Goal: Information Seeking & Learning: Learn about a topic

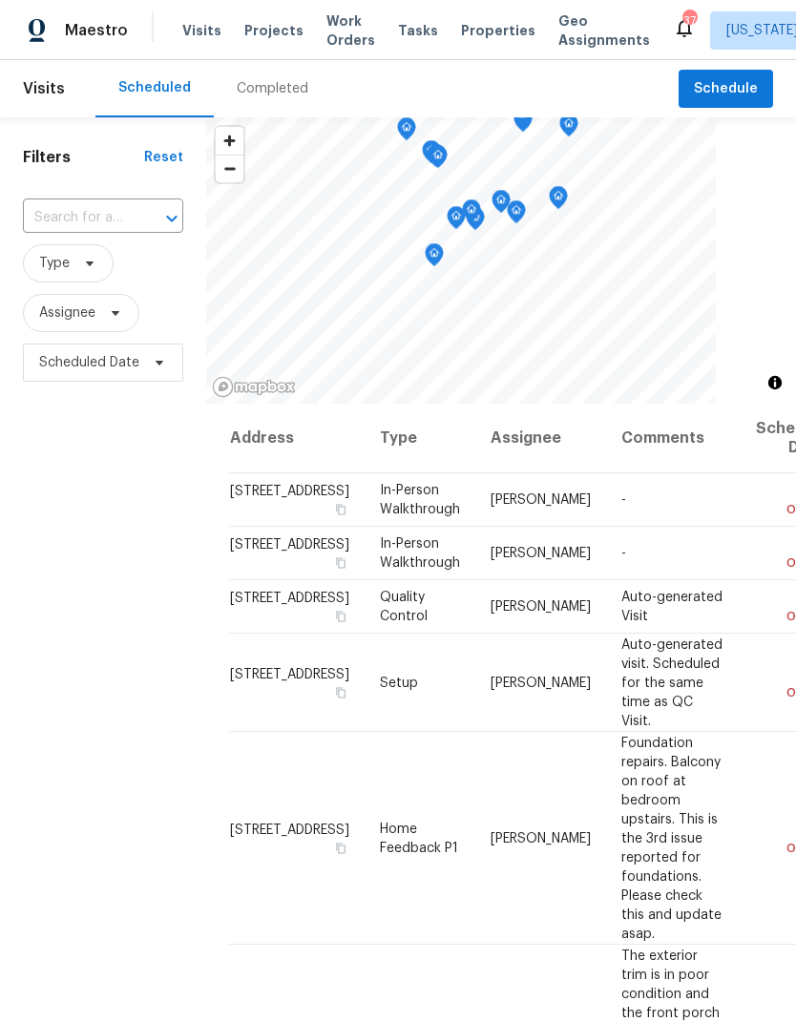
click at [244, 34] on span "Projects" at bounding box center [273, 30] width 59 height 19
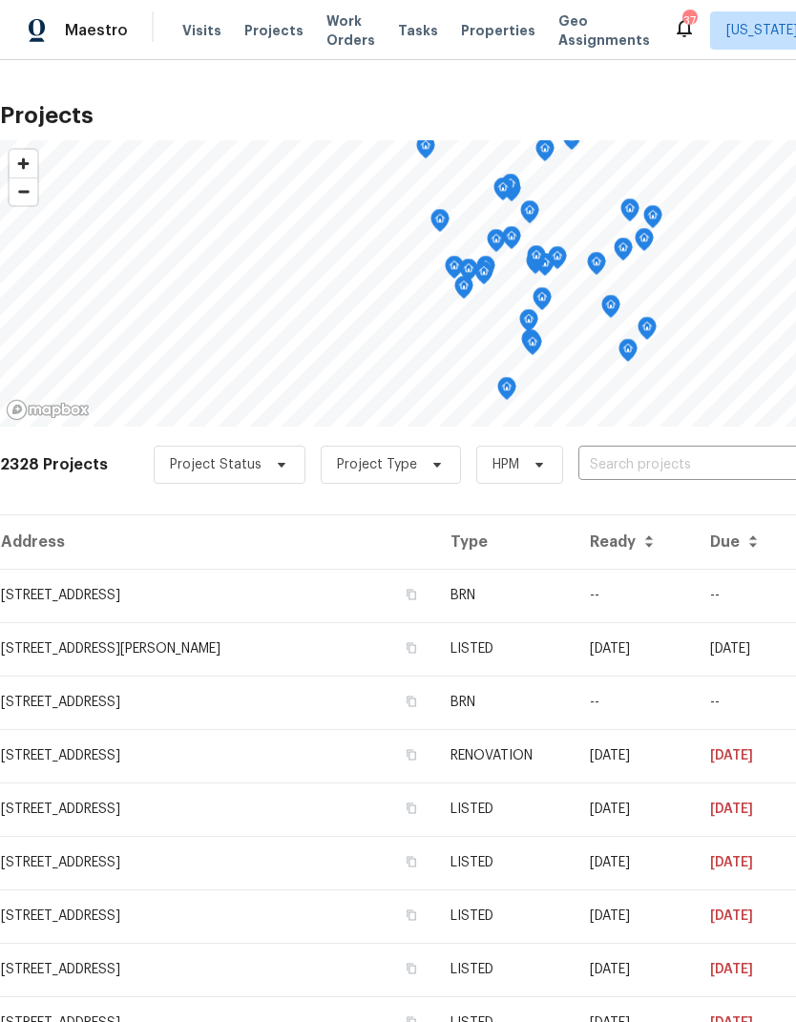
click at [682, 452] on input "text" at bounding box center [687, 465] width 218 height 30
type input "woodland"
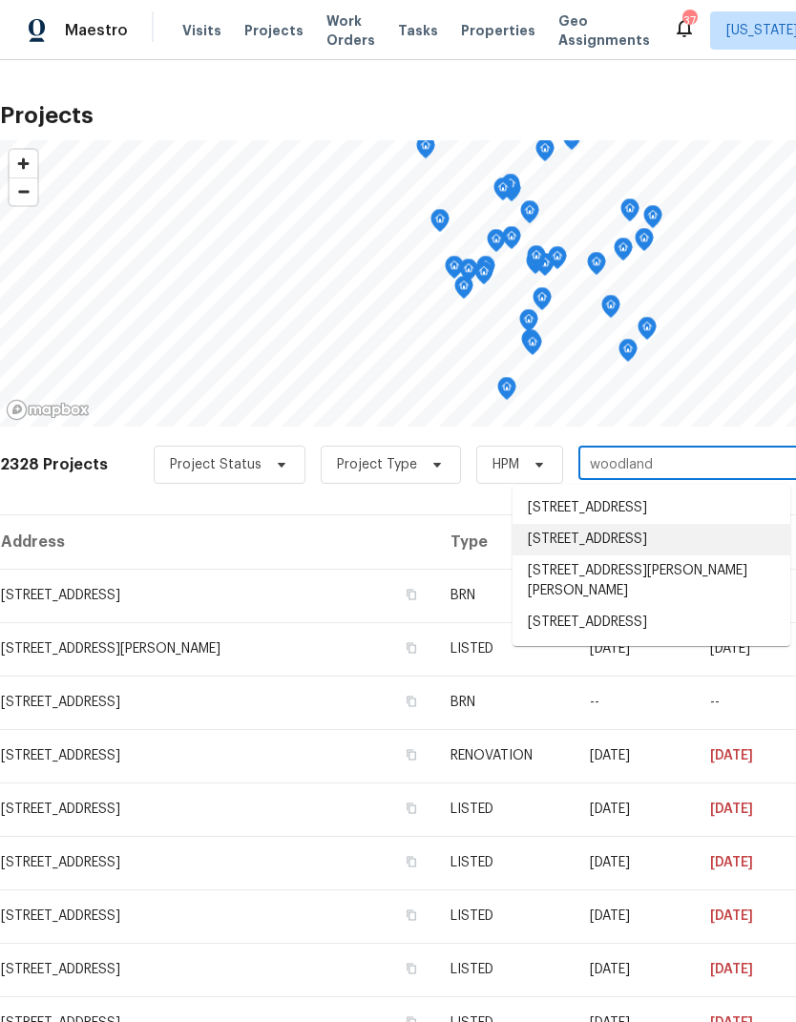
click at [654, 546] on li "[STREET_ADDRESS]" at bounding box center [651, 539] width 278 height 31
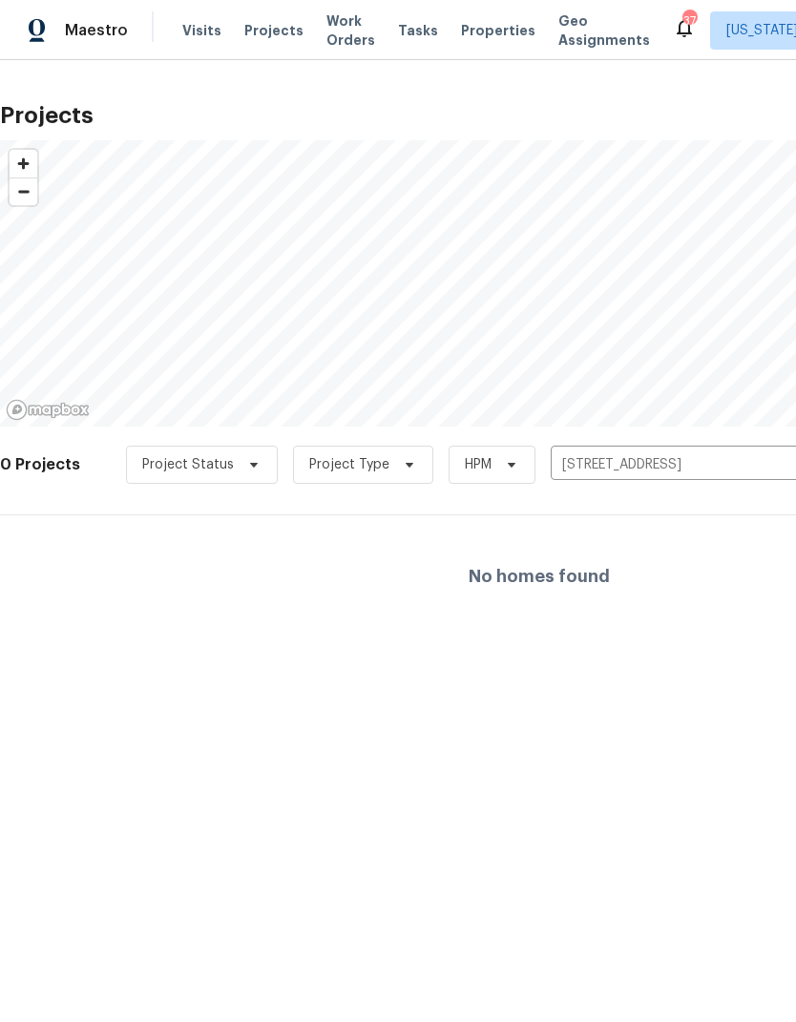
click at [779, 465] on icon "Clear" at bounding box center [786, 464] width 19 height 19
click at [613, 463] on input "text" at bounding box center [660, 465] width 218 height 30
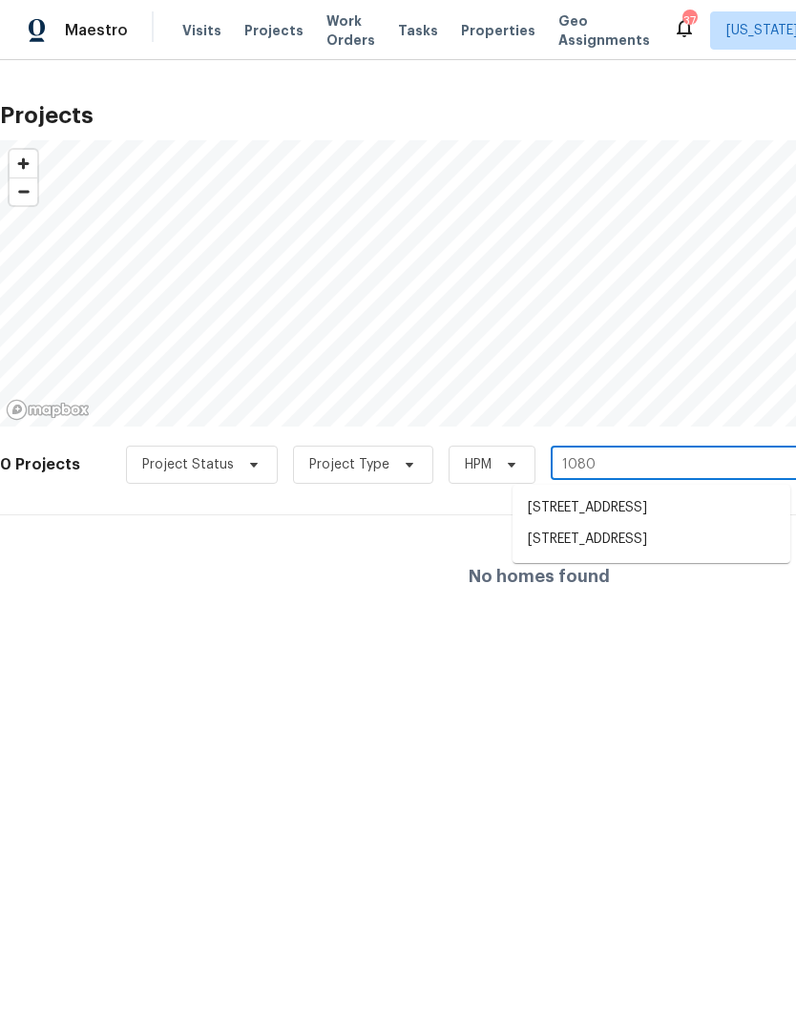
type input "10806"
click at [670, 524] on li "[STREET_ADDRESS]" at bounding box center [651, 507] width 278 height 31
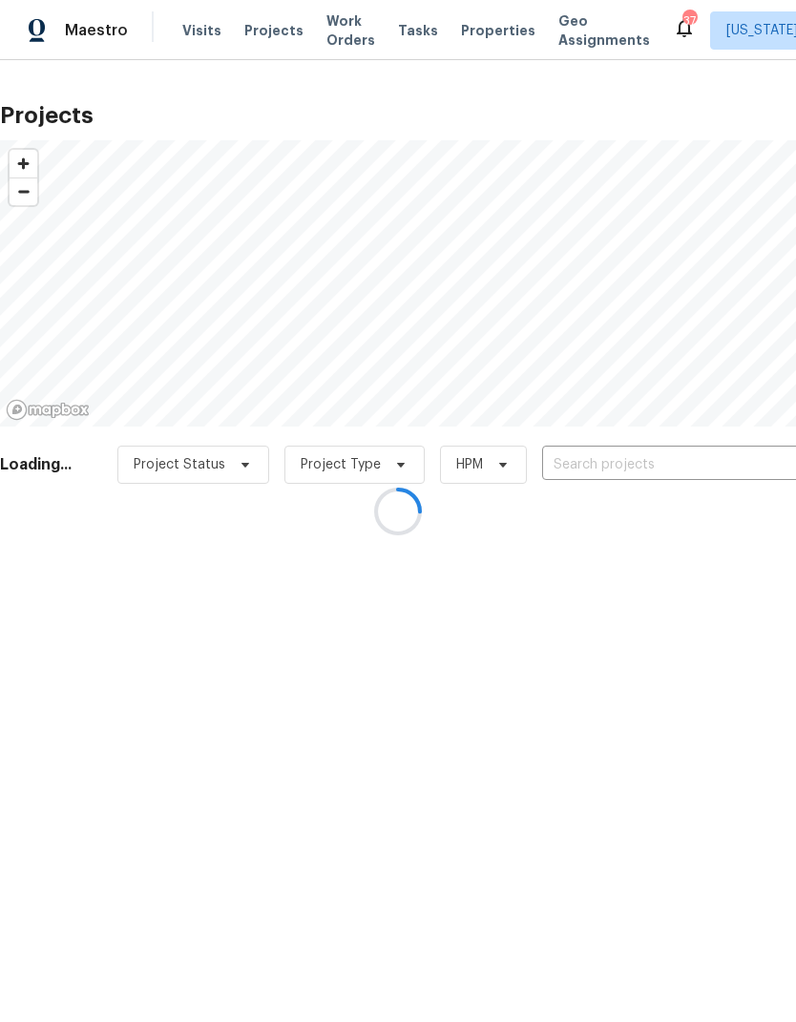
type input "[STREET_ADDRESS]"
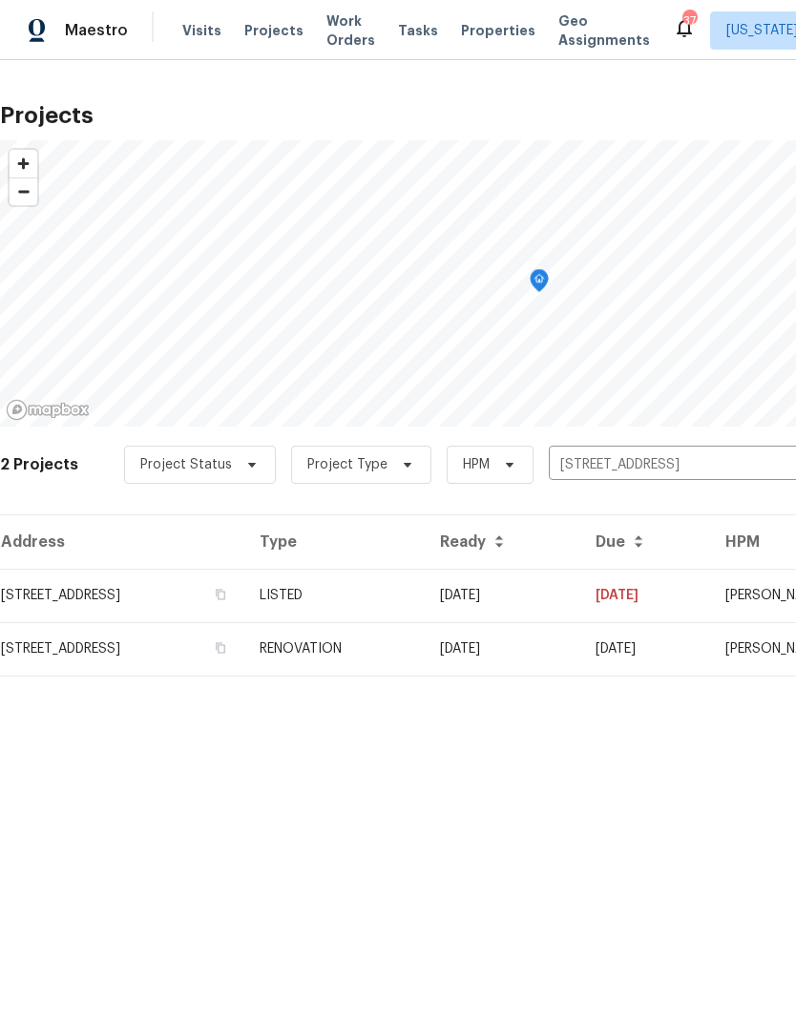
click at [178, 598] on td "[STREET_ADDRESS]" at bounding box center [122, 595] width 244 height 53
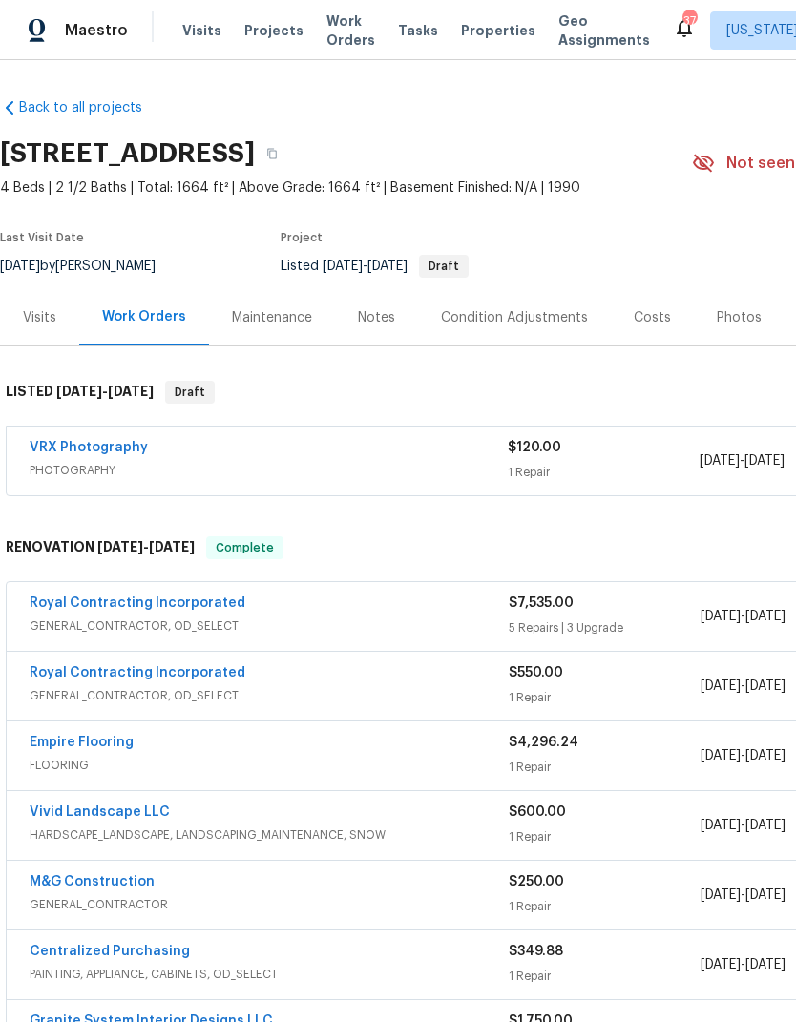
click at [385, 319] on div "Notes" at bounding box center [376, 317] width 37 height 19
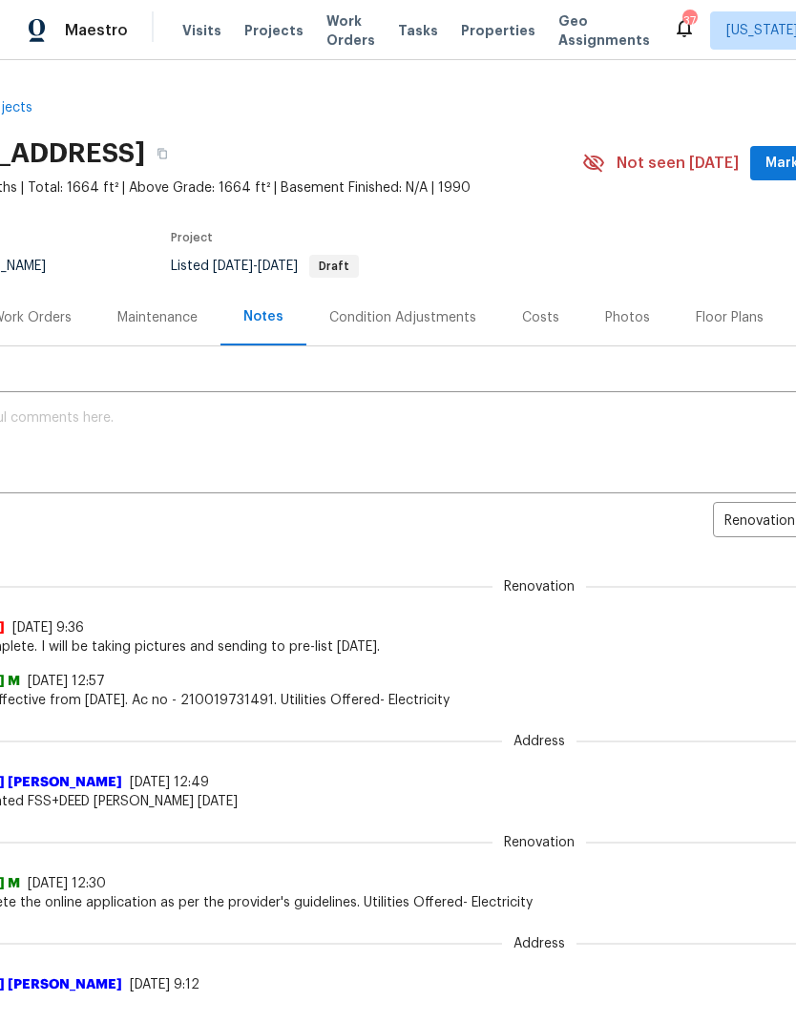
scroll to position [0, 110]
click at [32, 311] on div "Work Orders" at bounding box center [31, 317] width 79 height 19
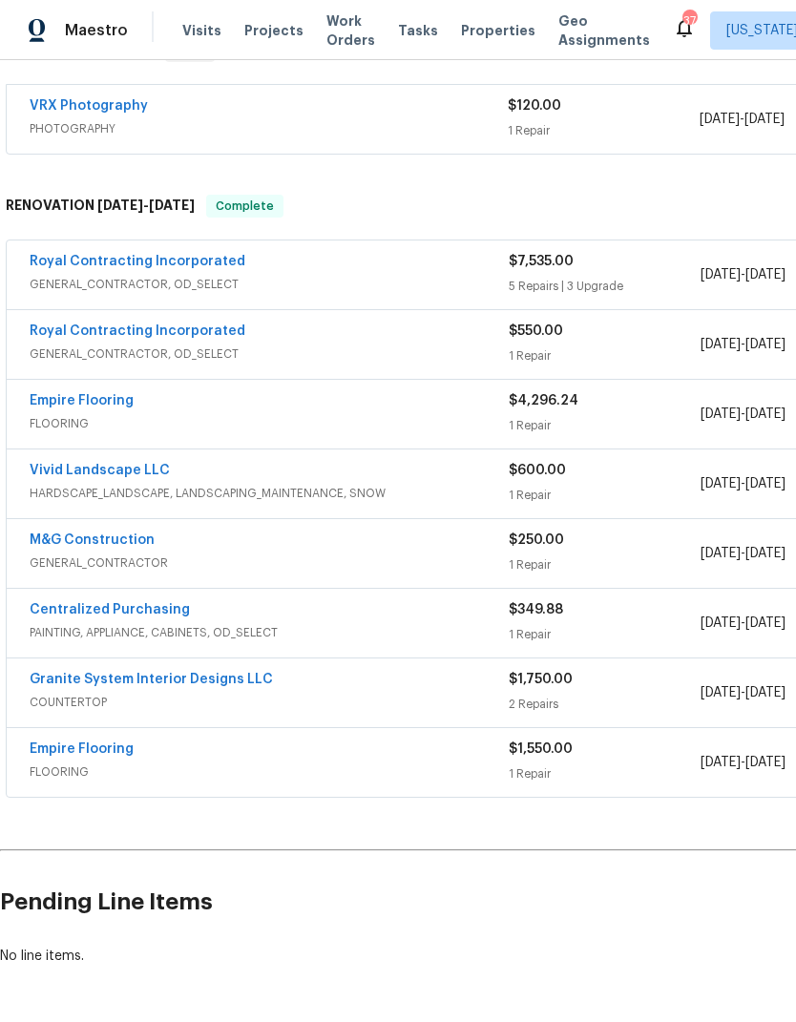
scroll to position [341, 0]
click at [61, 536] on link "M&G Construction" at bounding box center [92, 540] width 125 height 13
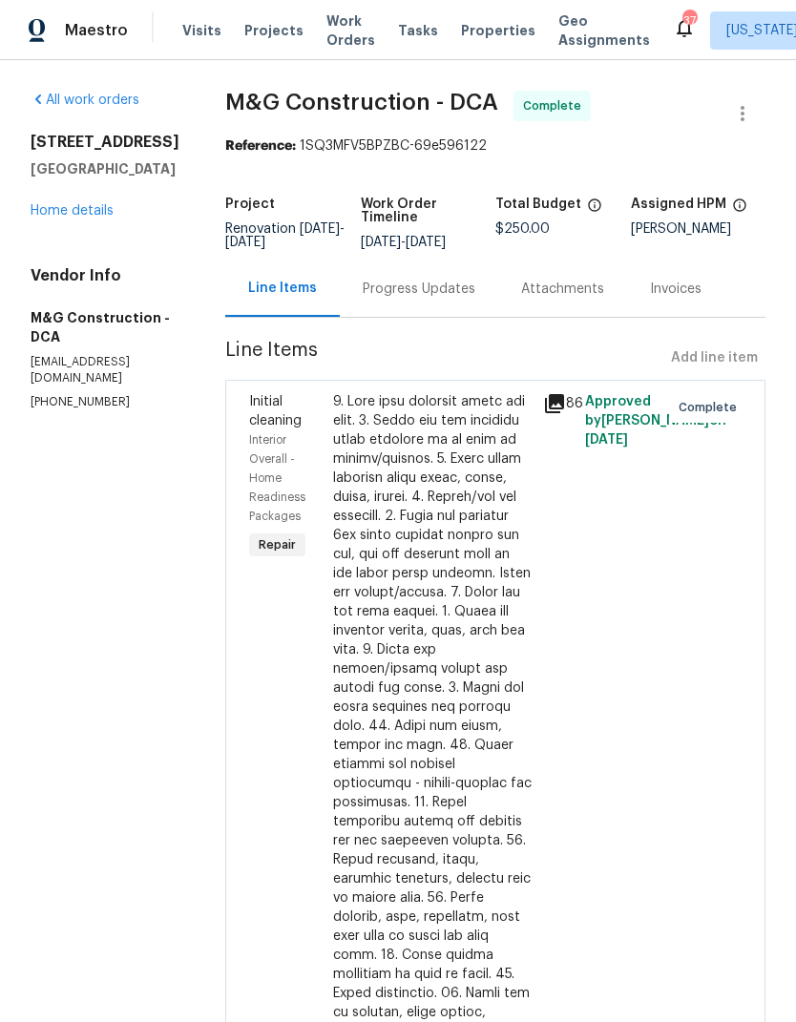
click at [48, 218] on link "Home details" at bounding box center [72, 210] width 83 height 13
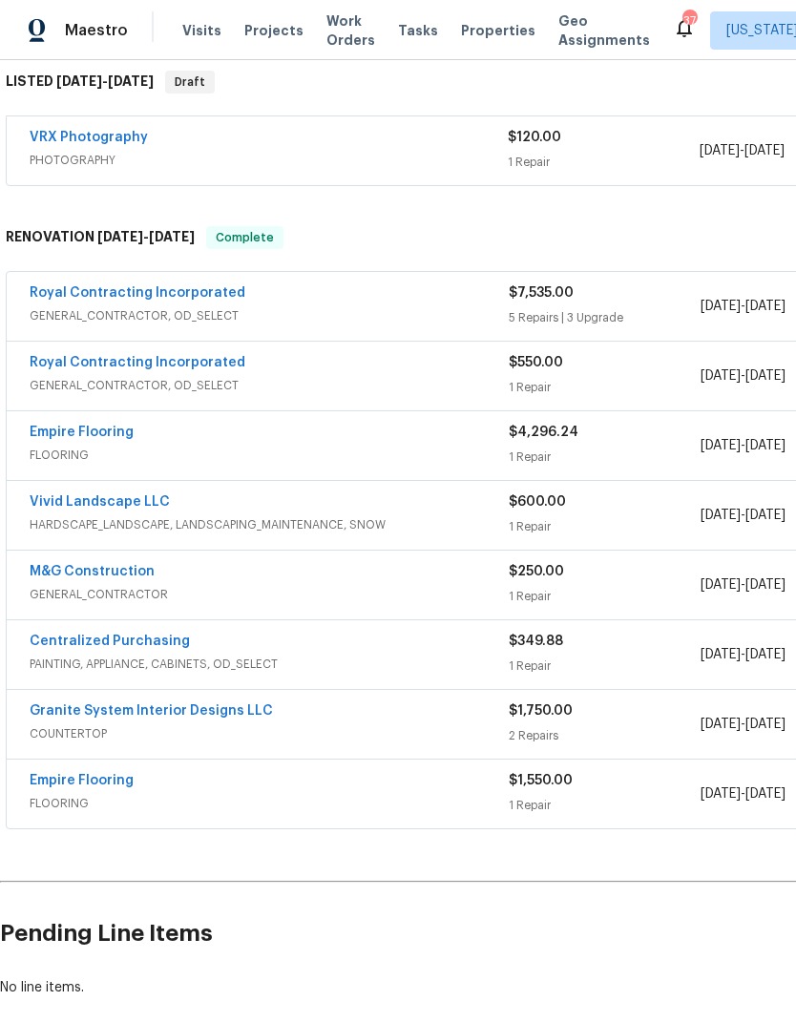
scroll to position [311, 0]
click at [57, 566] on link "M&G Construction" at bounding box center [92, 570] width 125 height 13
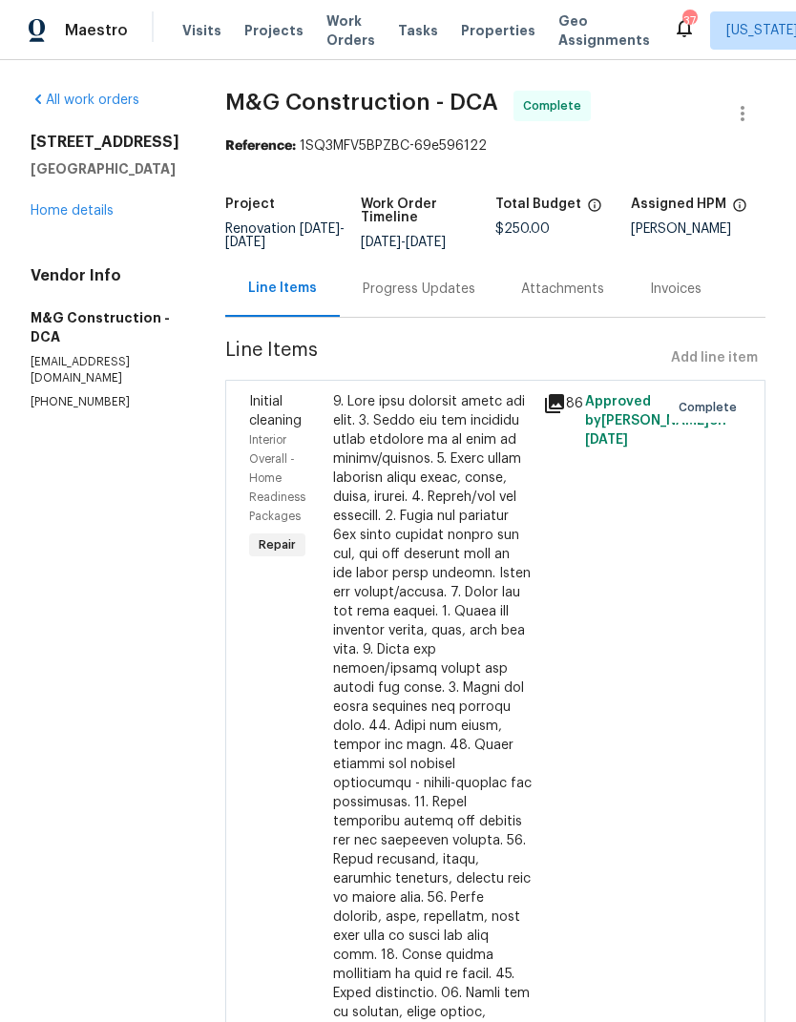
click at [58, 218] on link "Home details" at bounding box center [72, 210] width 83 height 13
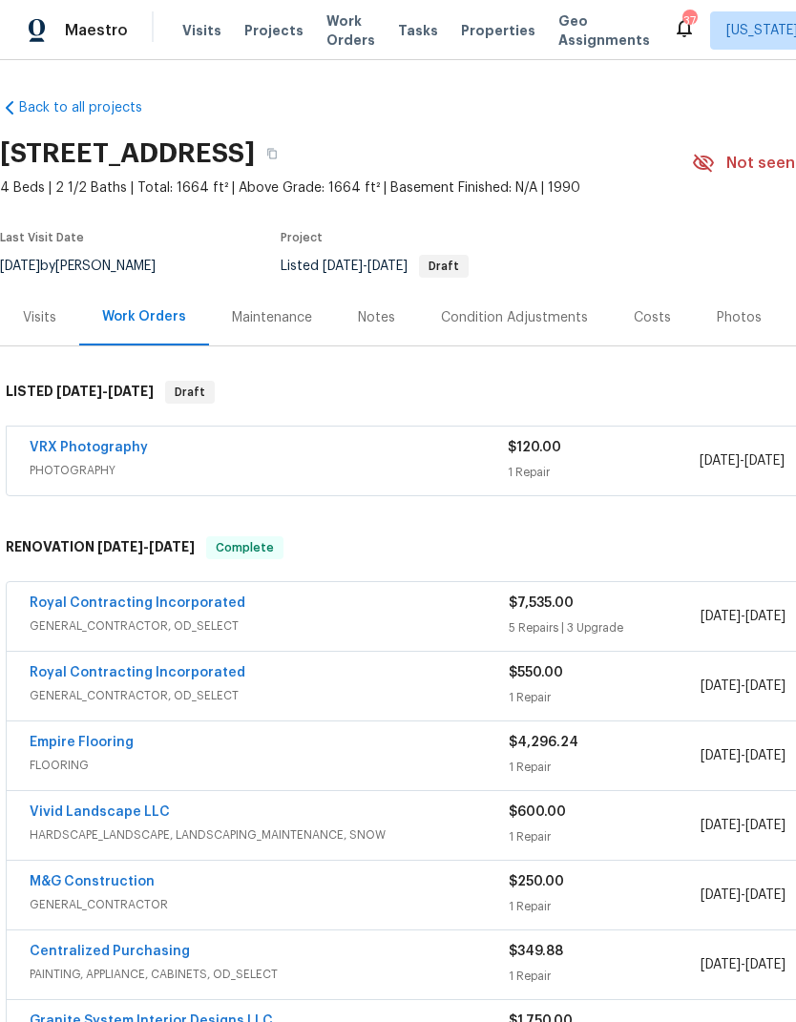
click at [380, 321] on div "Notes" at bounding box center [376, 317] width 37 height 19
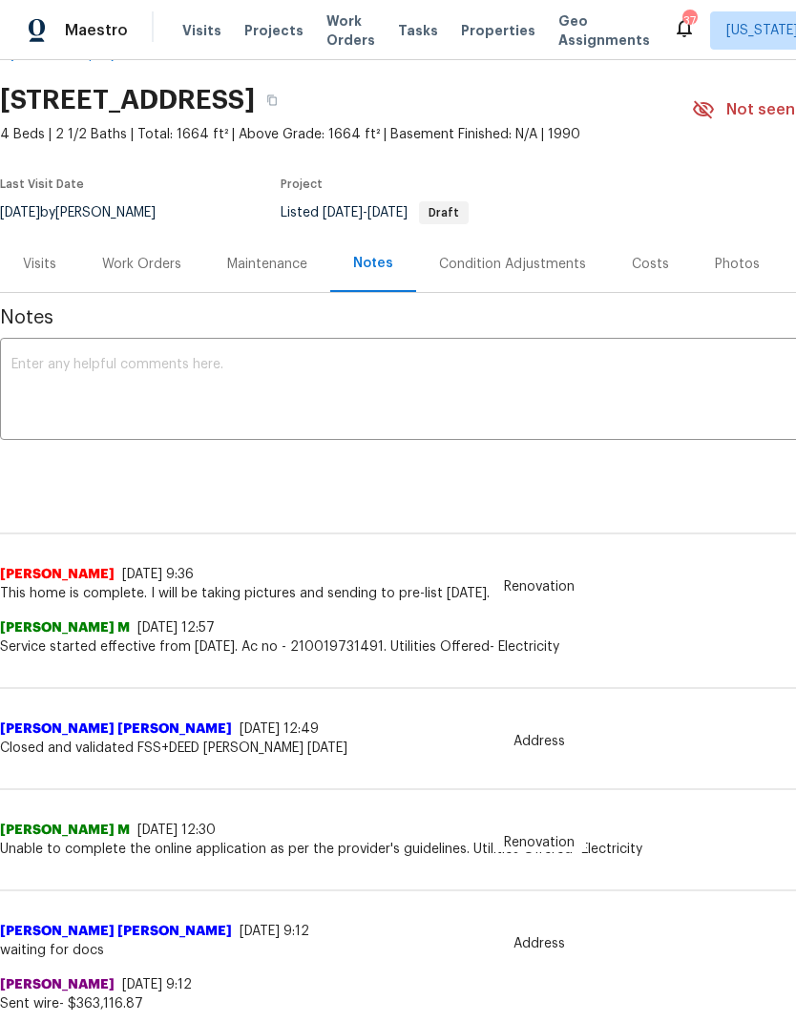
scroll to position [44, 0]
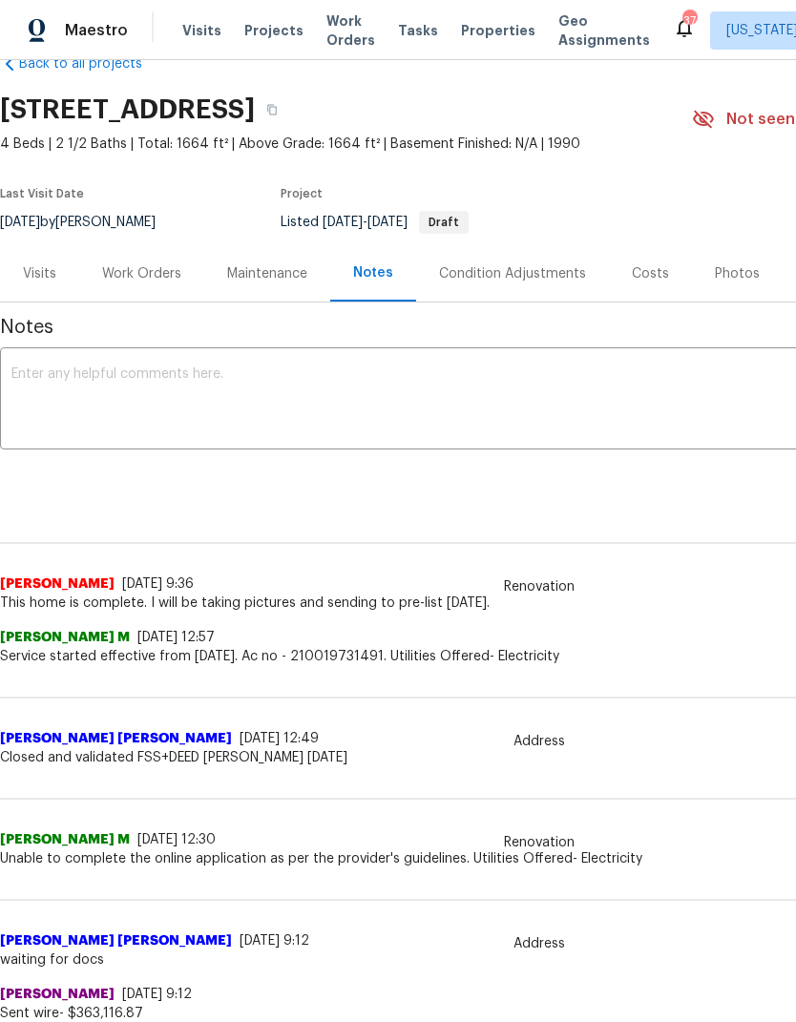
click at [114, 280] on div "Work Orders" at bounding box center [141, 273] width 79 height 19
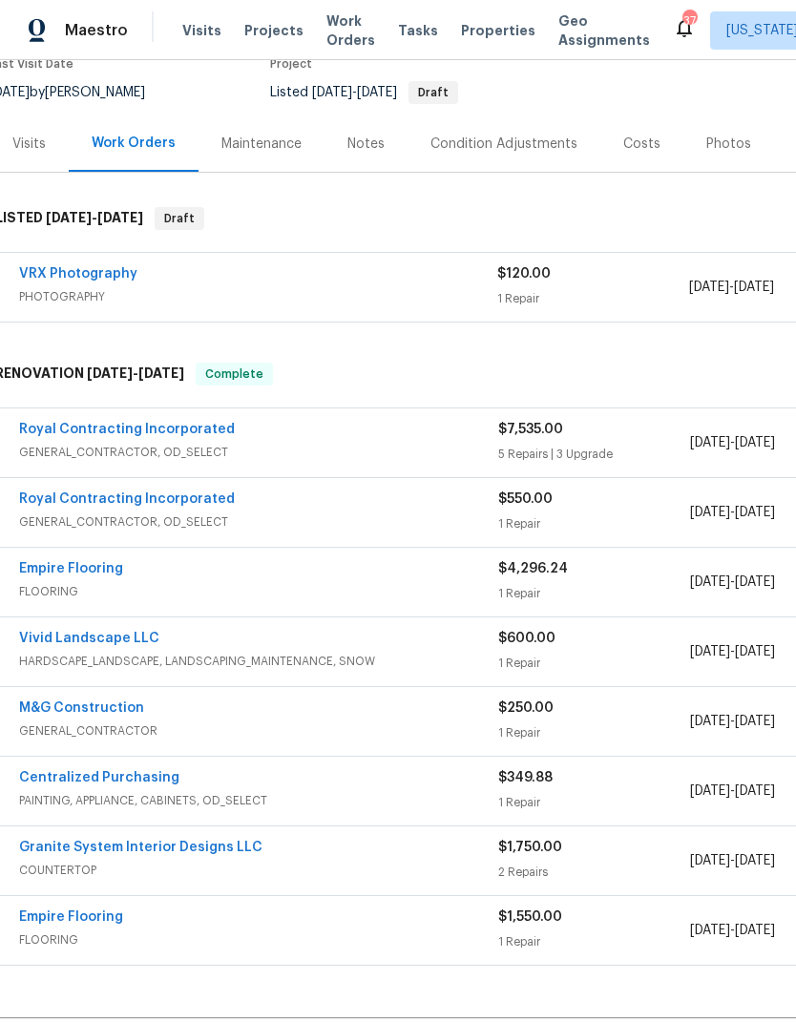
scroll to position [175, 10]
click at [60, 499] on link "Royal Contracting Incorporated" at bounding box center [127, 497] width 216 height 13
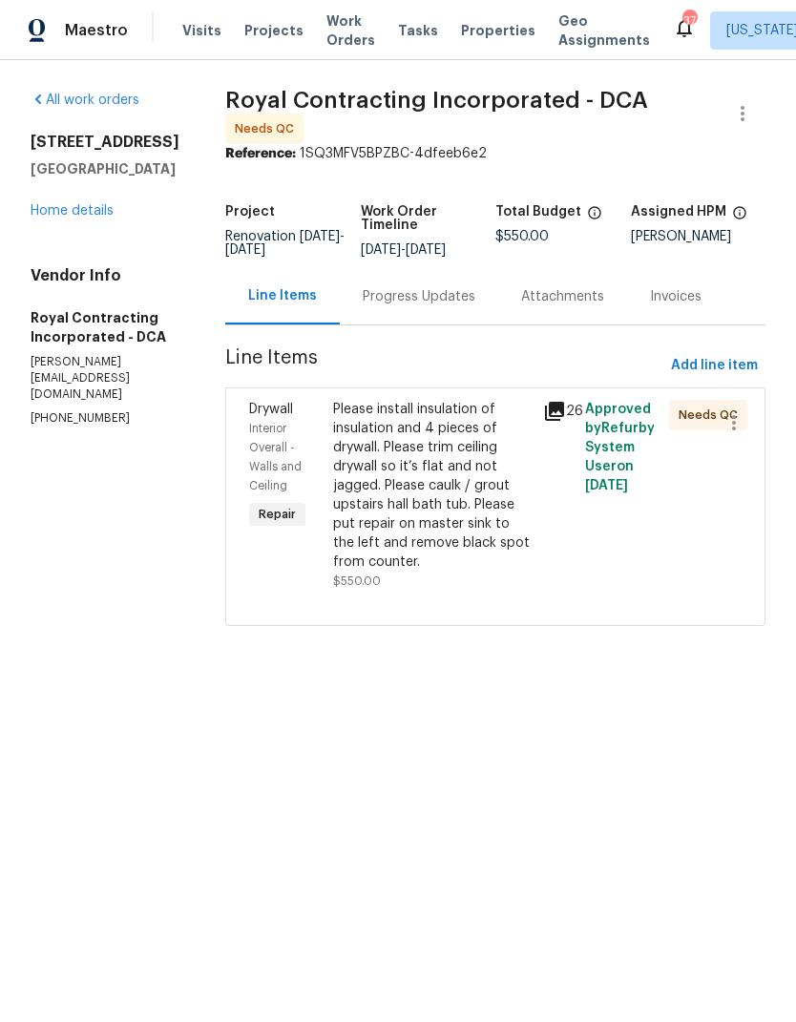
click at [58, 216] on link "Home details" at bounding box center [72, 210] width 83 height 13
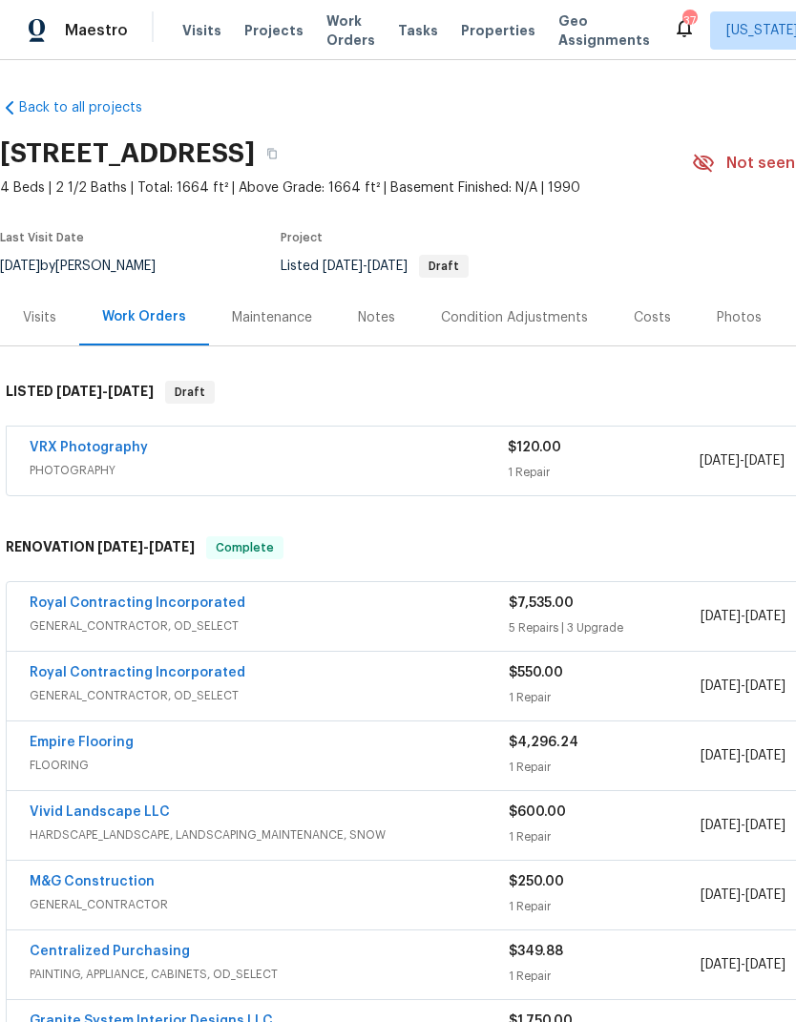
click at [104, 605] on link "Royal Contracting Incorporated" at bounding box center [138, 602] width 216 height 13
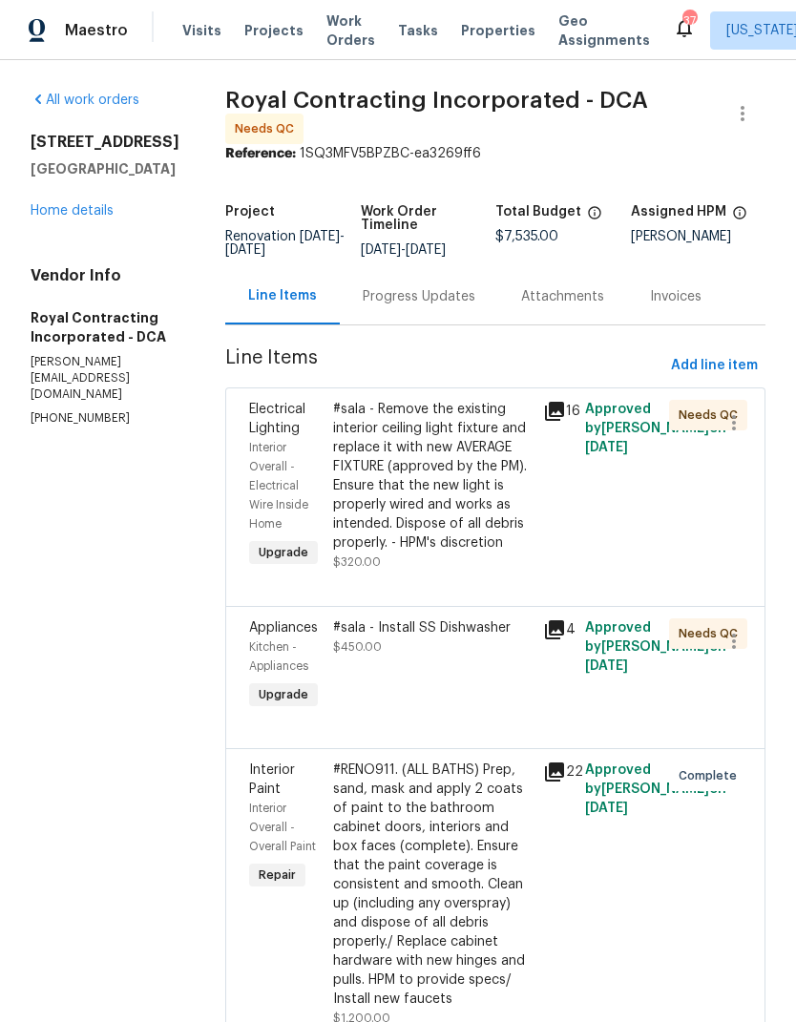
click at [46, 195] on div "[STREET_ADDRESS][PERSON_NAME] Home details" at bounding box center [105, 177] width 149 height 88
click at [45, 194] on div "[STREET_ADDRESS][PERSON_NAME] Home details" at bounding box center [105, 177] width 149 height 88
click at [52, 209] on link "Home details" at bounding box center [72, 210] width 83 height 13
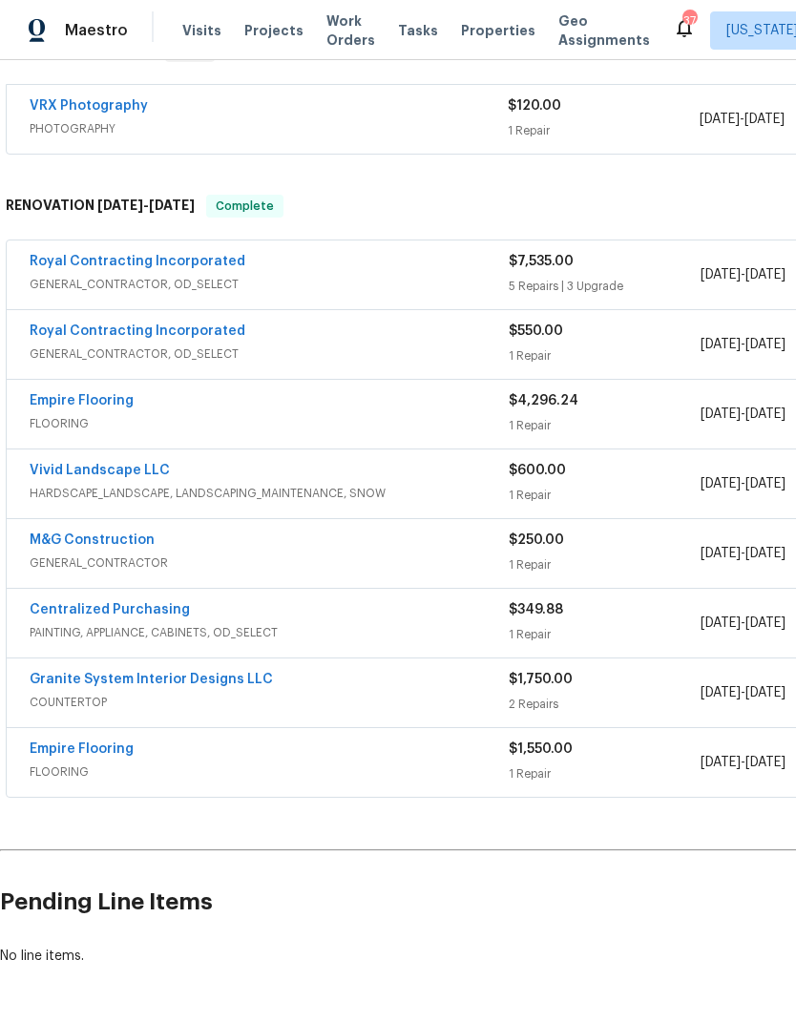
scroll to position [341, 0]
click at [113, 683] on link "Granite System Interior Designs LLC" at bounding box center [151, 680] width 243 height 13
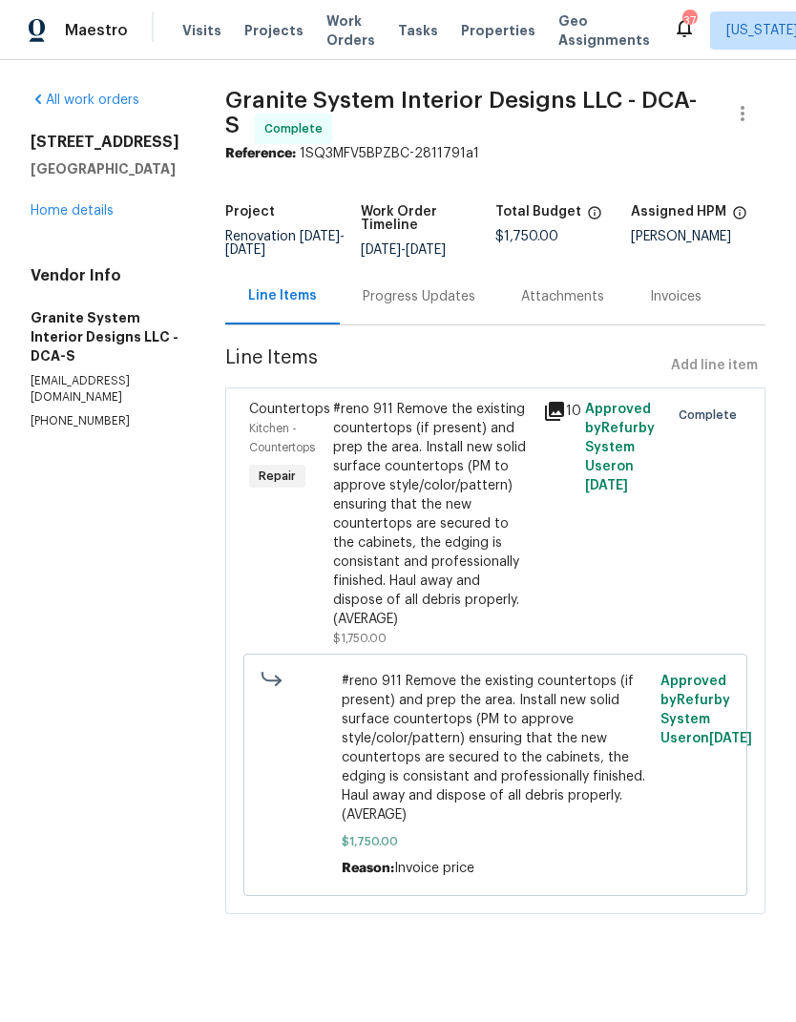
click at [45, 218] on link "Home details" at bounding box center [72, 210] width 83 height 13
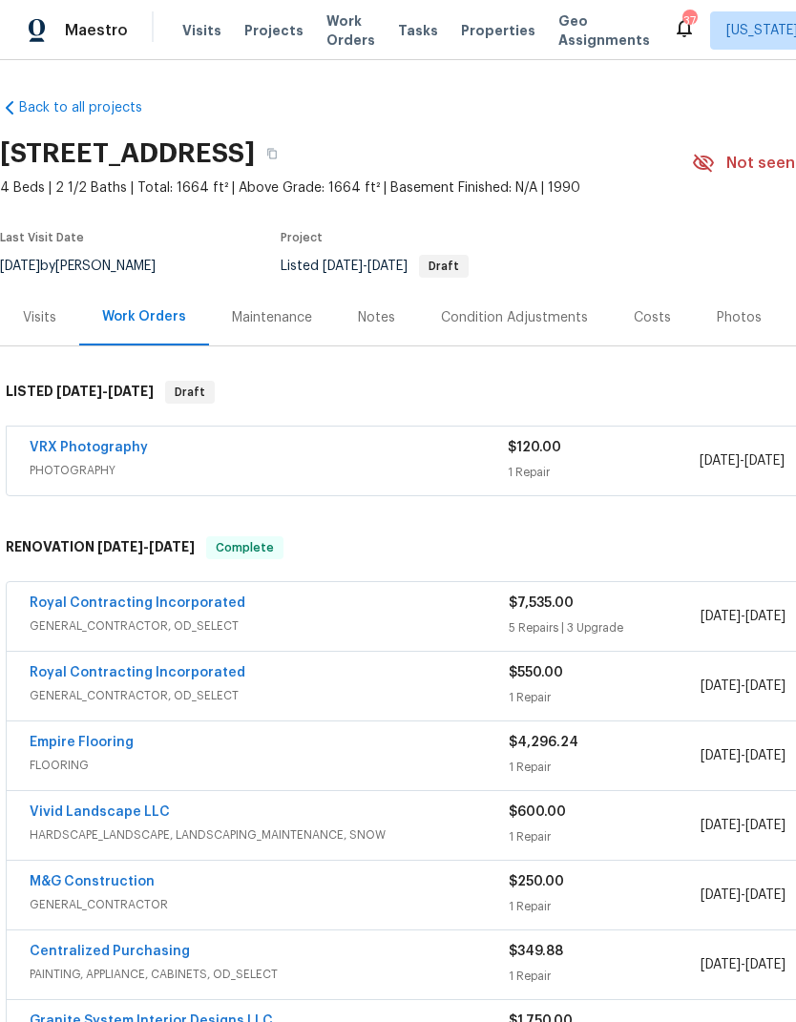
click at [725, 317] on div "Photos" at bounding box center [739, 317] width 45 height 19
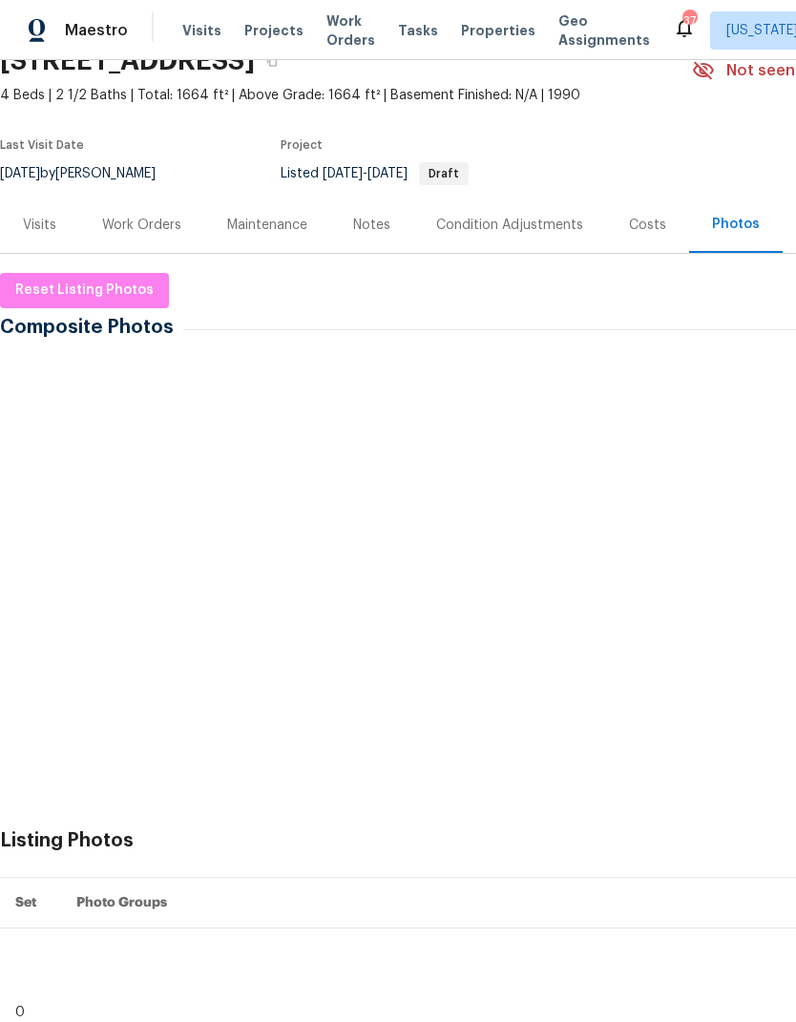
scroll to position [97, 0]
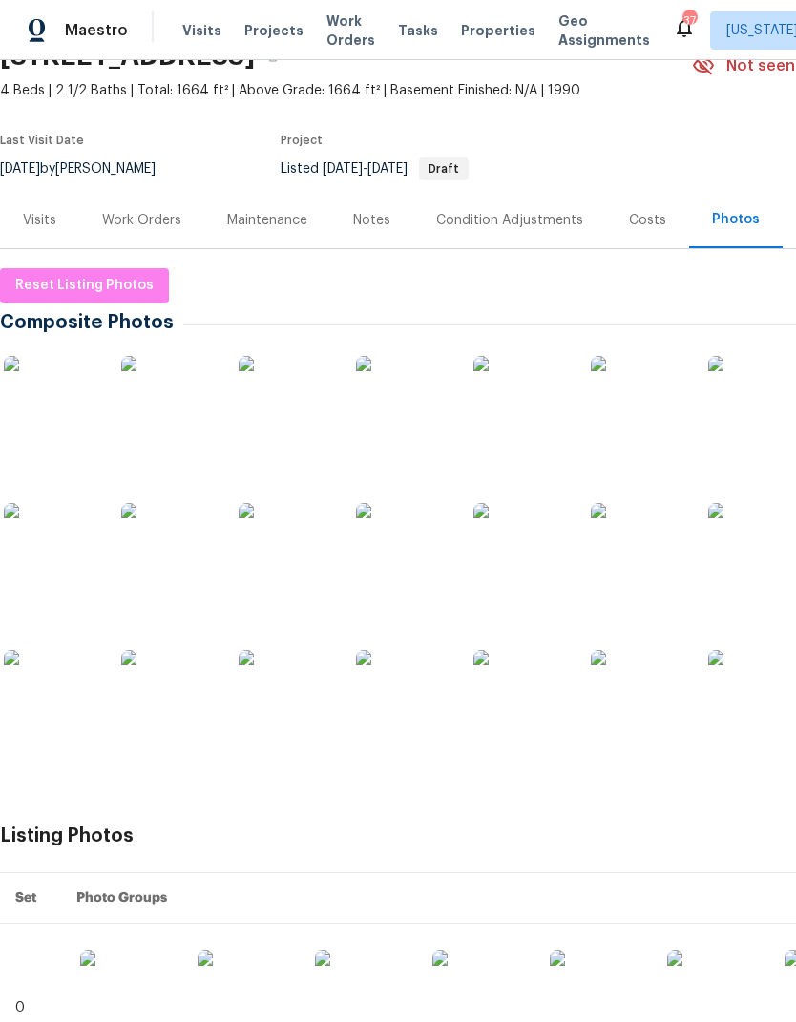
click at [158, 218] on div "Work Orders" at bounding box center [141, 220] width 79 height 19
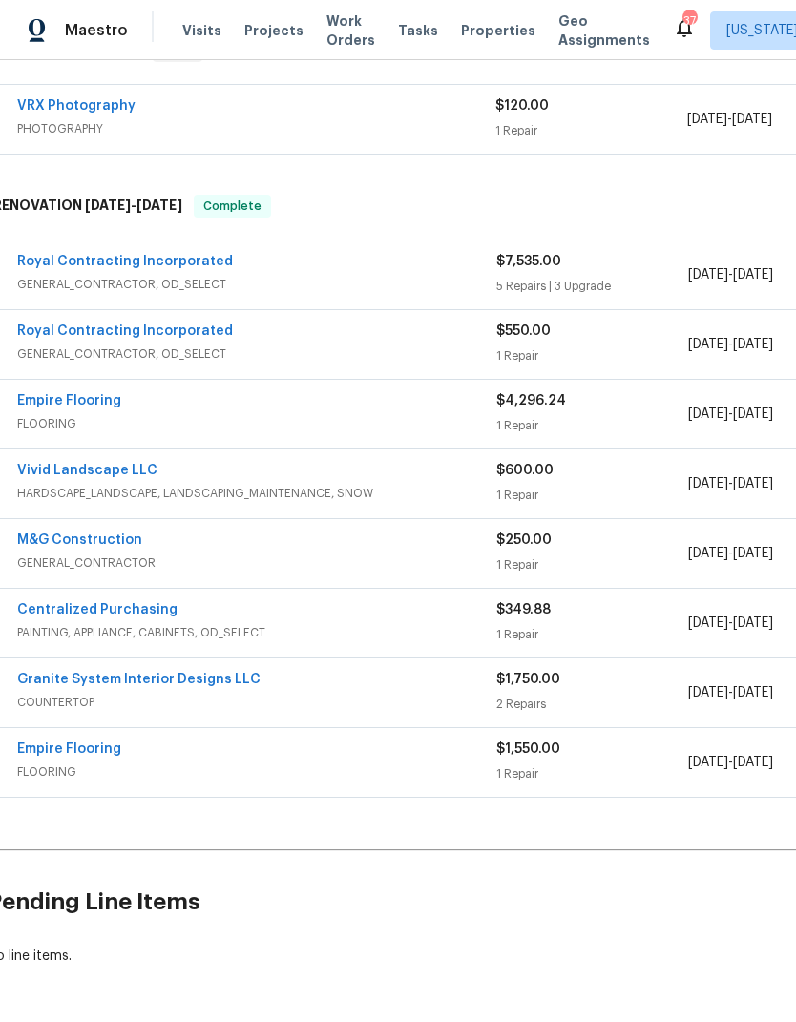
scroll to position [341, 12]
click at [94, 678] on link "Granite System Interior Designs LLC" at bounding box center [138, 680] width 243 height 13
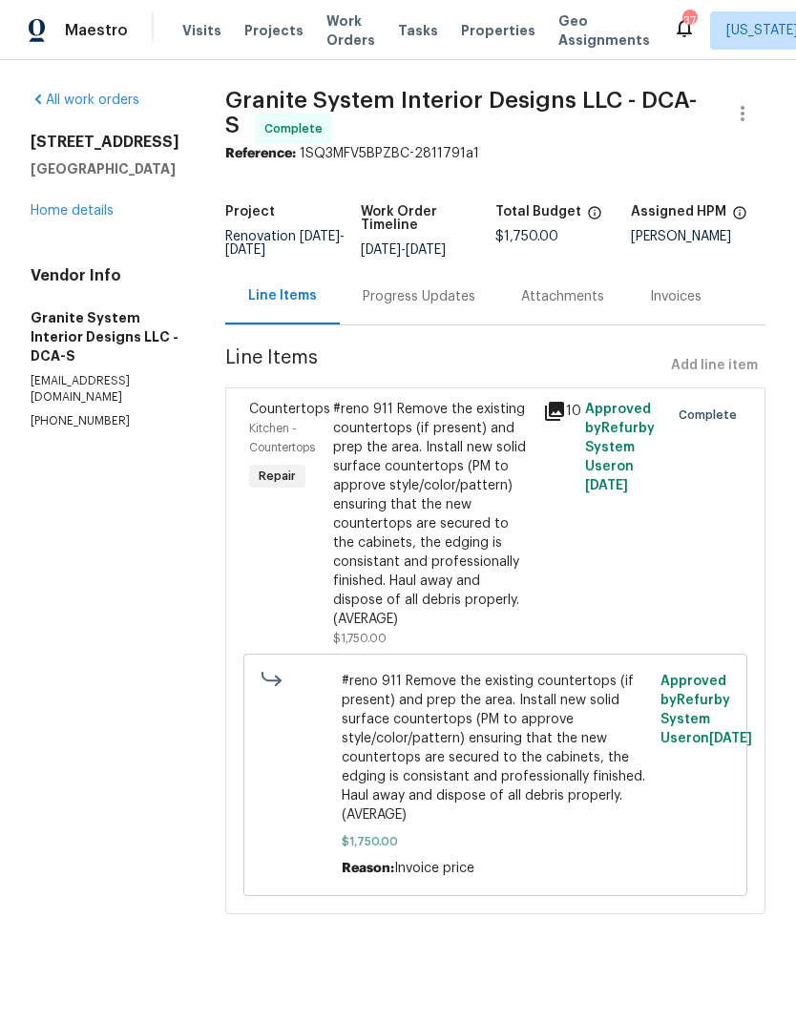
click at [60, 218] on link "Home details" at bounding box center [72, 210] width 83 height 13
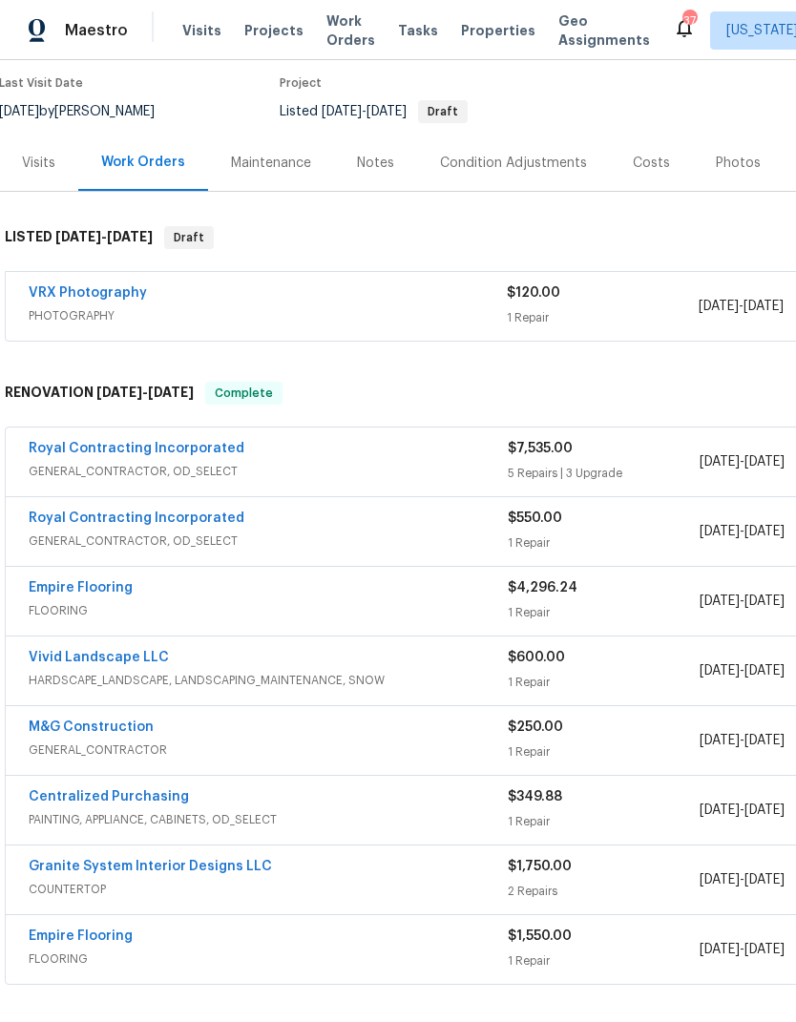
scroll to position [186, 0]
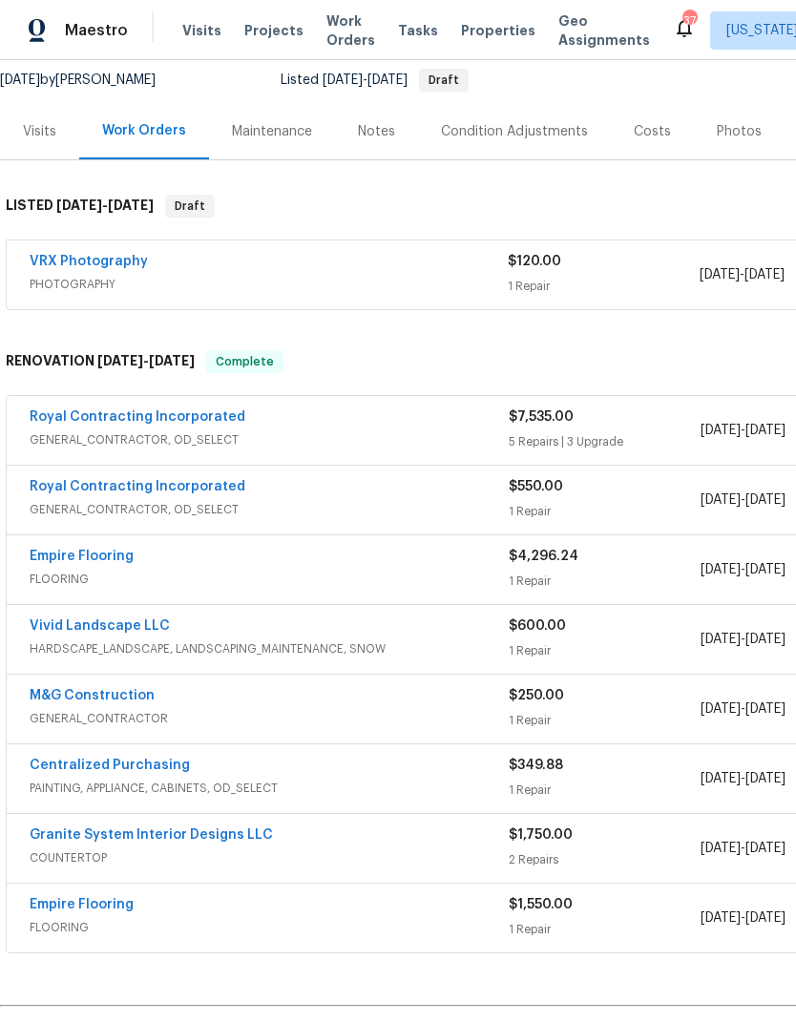
click at [63, 412] on link "Royal Contracting Incorporated" at bounding box center [138, 416] width 216 height 13
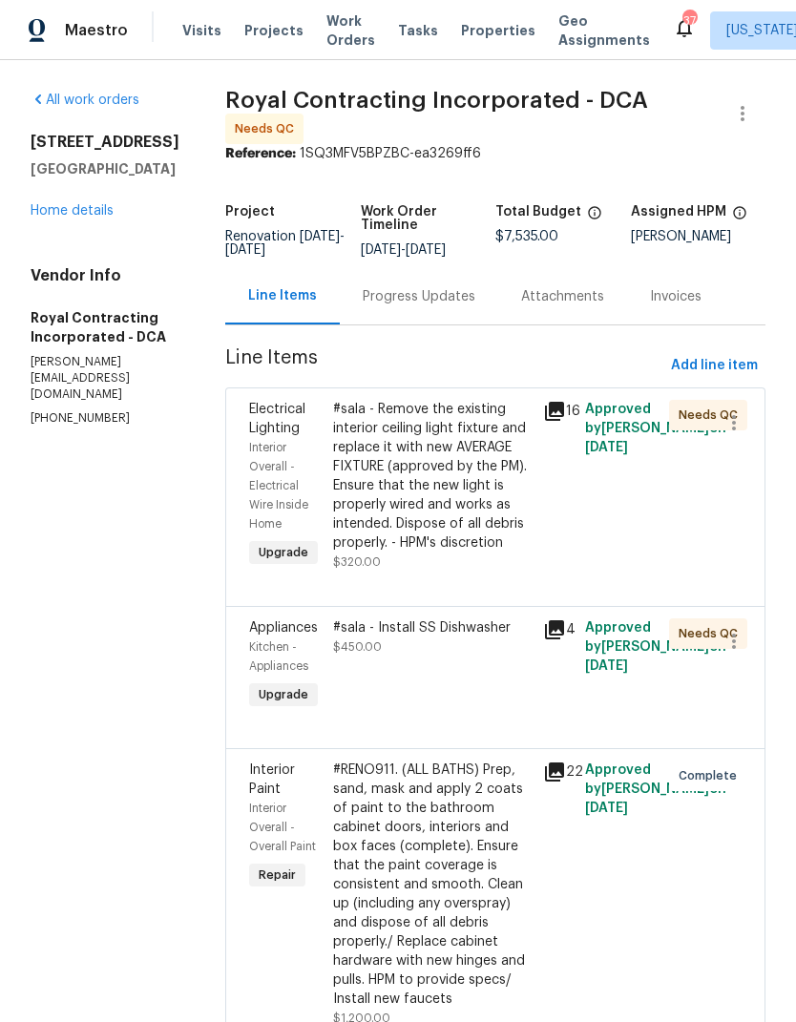
click at [42, 210] on link "Home details" at bounding box center [72, 210] width 83 height 13
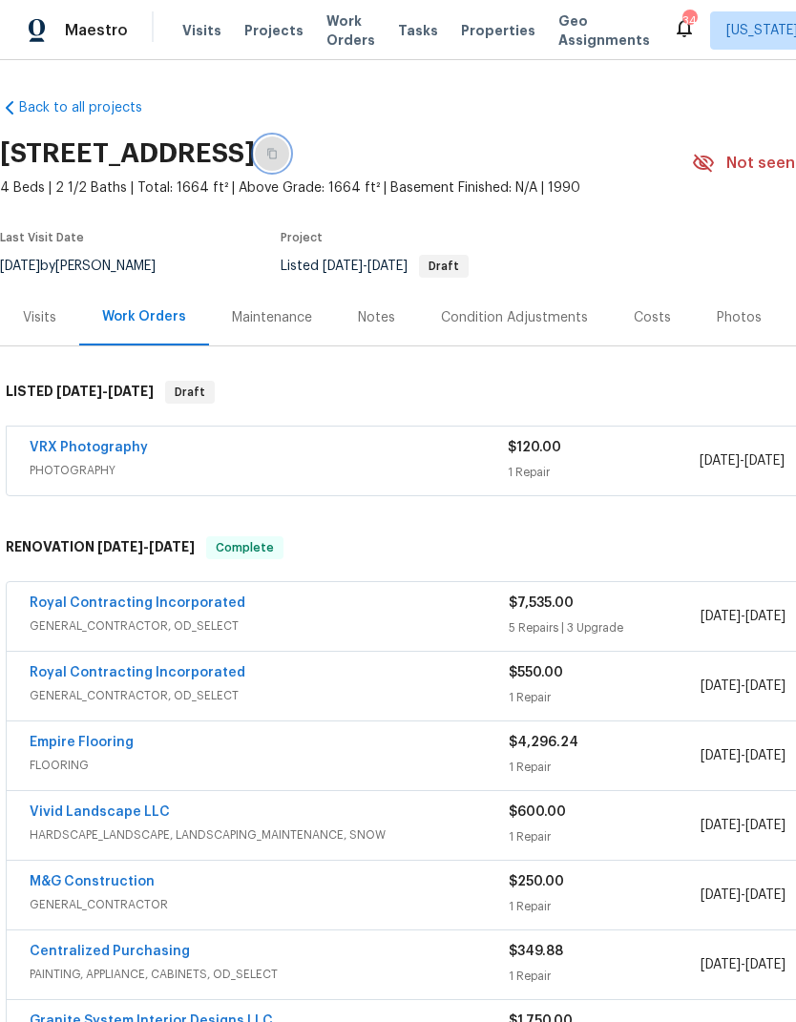
click at [289, 154] on button "button" at bounding box center [272, 153] width 34 height 34
click at [54, 322] on div "Visits" at bounding box center [39, 317] width 33 height 19
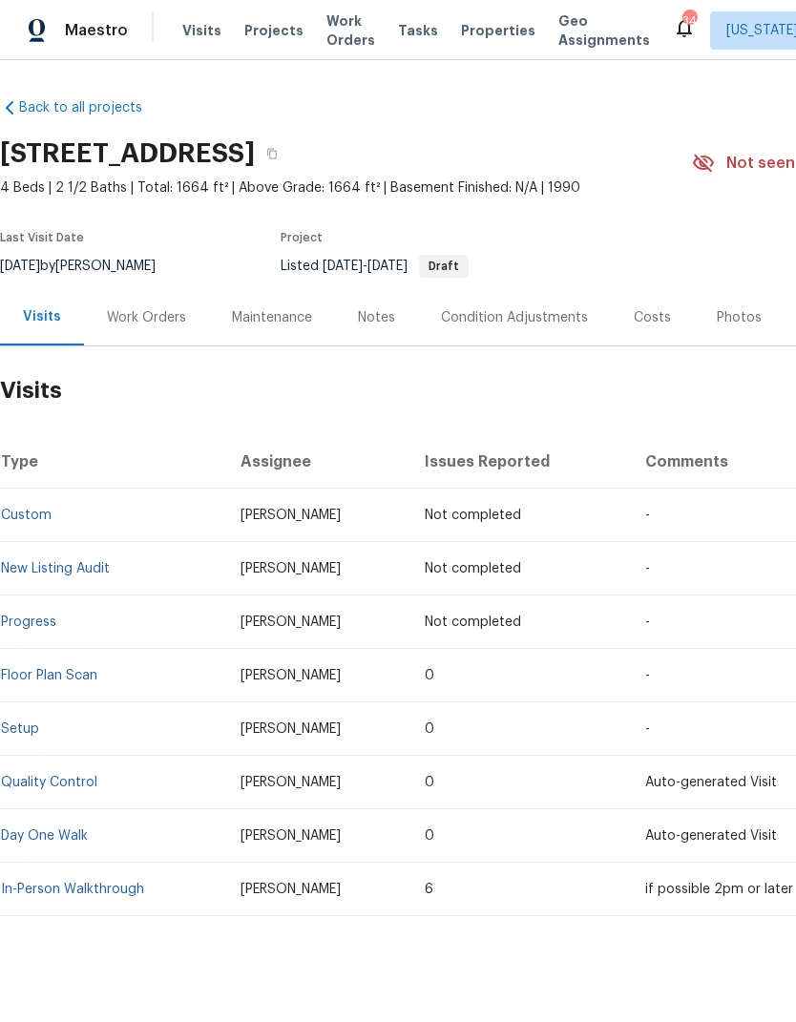
click at [103, 883] on link "In-Person Walkthrough" at bounding box center [72, 889] width 143 height 13
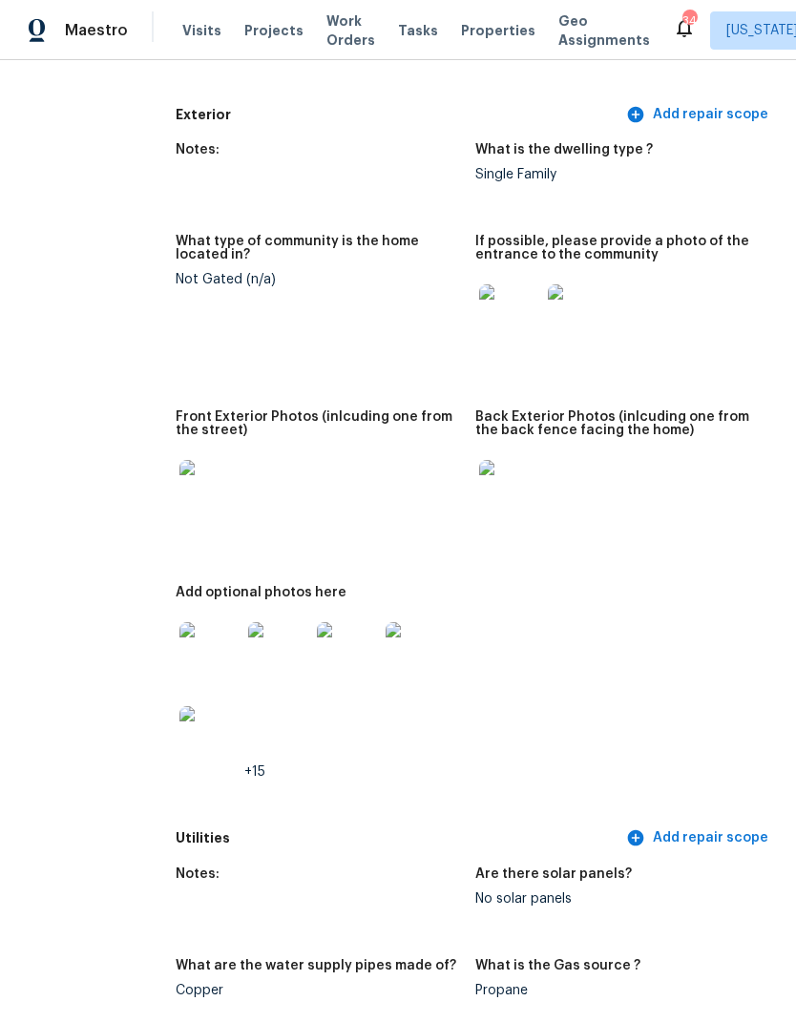
scroll to position [757, 57]
click at [189, 644] on img at bounding box center [209, 653] width 61 height 61
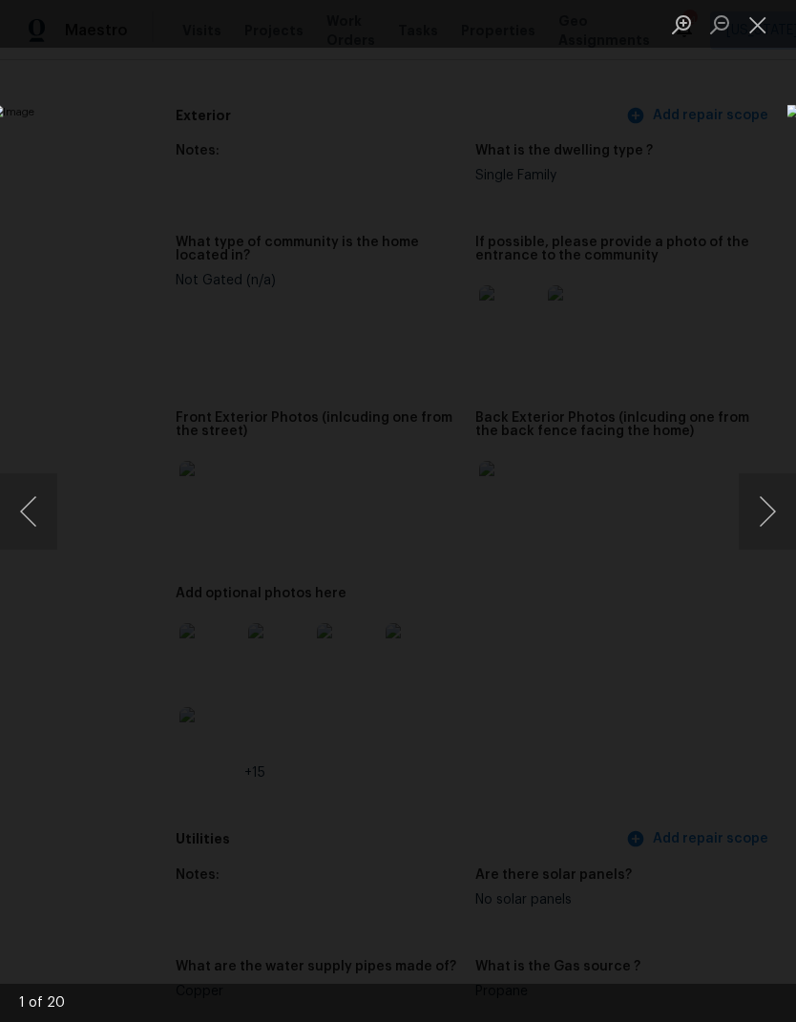
click at [759, 522] on button "Next image" at bounding box center [766, 511] width 57 height 76
click at [762, 517] on button "Next image" at bounding box center [766, 511] width 57 height 76
click at [759, 522] on button "Next image" at bounding box center [766, 511] width 57 height 76
click at [760, 511] on button "Next image" at bounding box center [766, 511] width 57 height 76
click at [752, 527] on button "Next image" at bounding box center [766, 511] width 57 height 76
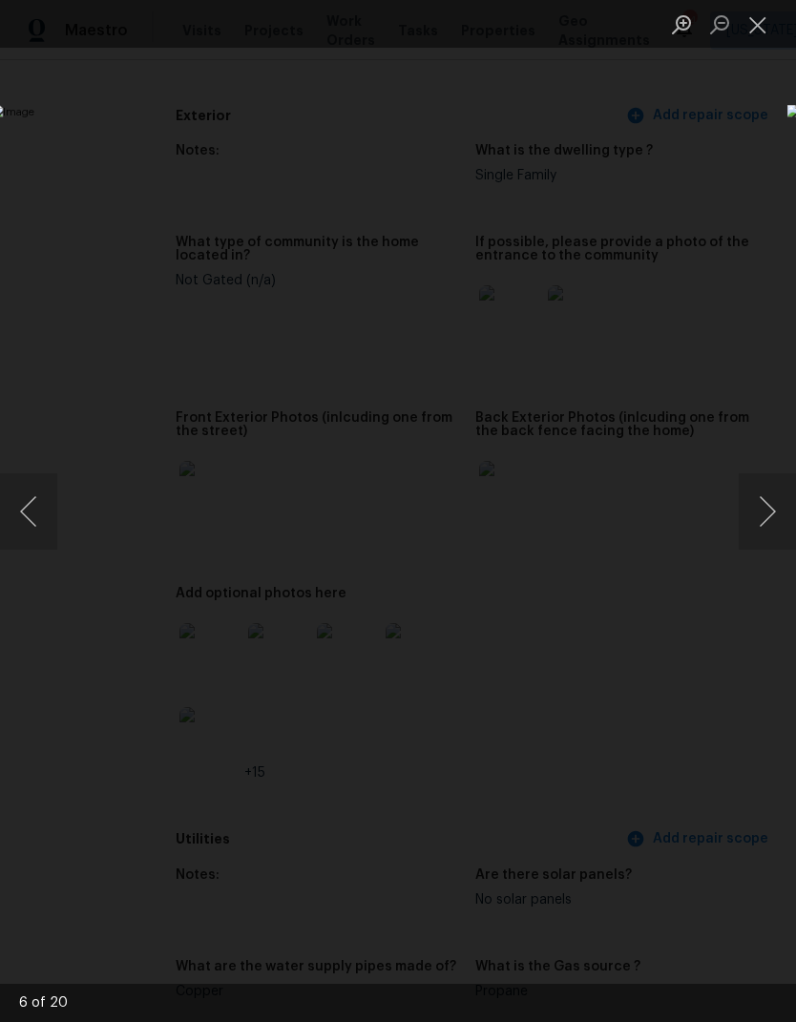
click at [756, 524] on button "Next image" at bounding box center [766, 511] width 57 height 76
click at [759, 524] on button "Next image" at bounding box center [766, 511] width 57 height 76
click at [750, 531] on button "Next image" at bounding box center [766, 511] width 57 height 76
click at [751, 534] on button "Next image" at bounding box center [766, 511] width 57 height 76
click at [754, 528] on button "Next image" at bounding box center [766, 511] width 57 height 76
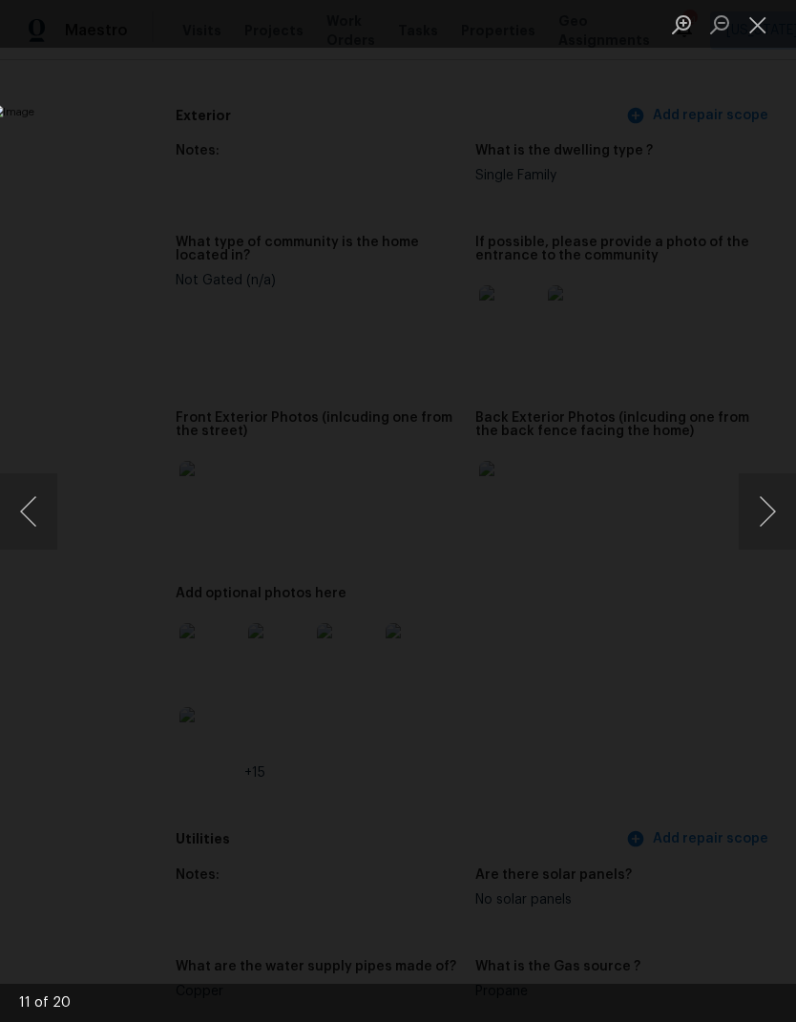
click at [757, 529] on button "Next image" at bounding box center [766, 511] width 57 height 76
click at [758, 527] on button "Next image" at bounding box center [766, 511] width 57 height 76
click at [758, 530] on button "Next image" at bounding box center [766, 511] width 57 height 76
click at [761, 526] on button "Next image" at bounding box center [766, 511] width 57 height 76
click at [753, 530] on button "Next image" at bounding box center [766, 511] width 57 height 76
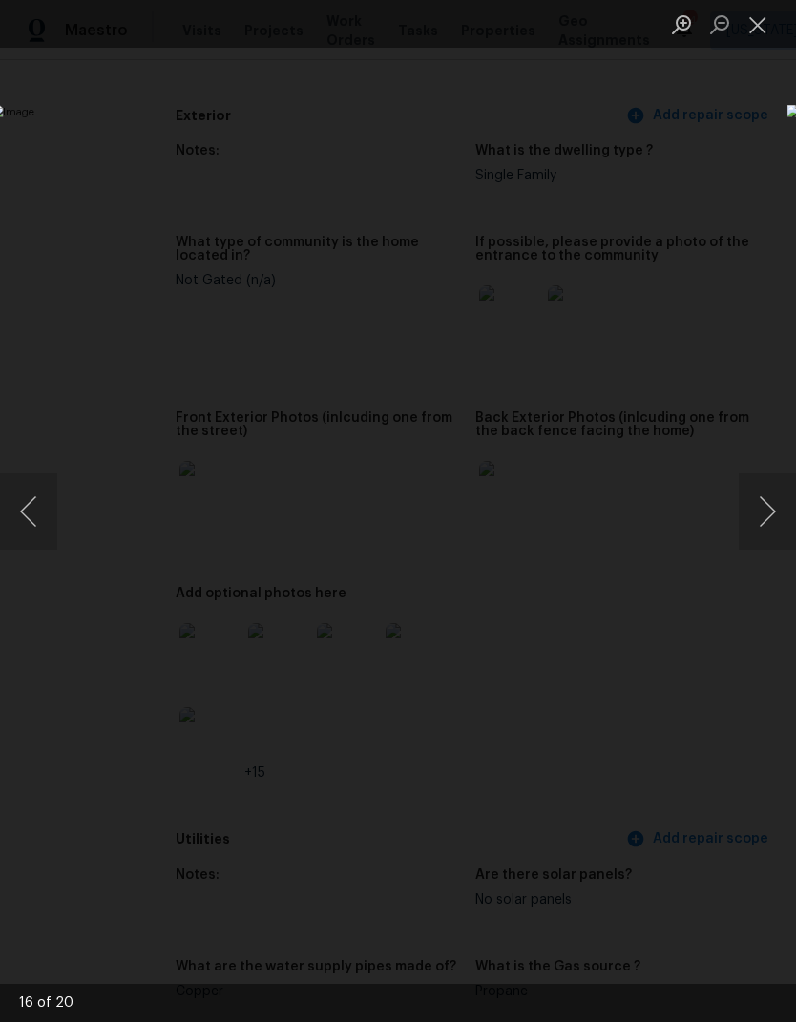
click at [752, 522] on button "Next image" at bounding box center [766, 511] width 57 height 76
click at [754, 530] on button "Next image" at bounding box center [766, 511] width 57 height 76
click at [757, 528] on button "Next image" at bounding box center [766, 511] width 57 height 76
click at [760, 522] on button "Next image" at bounding box center [766, 511] width 57 height 76
click at [754, 531] on button "Next image" at bounding box center [766, 511] width 57 height 76
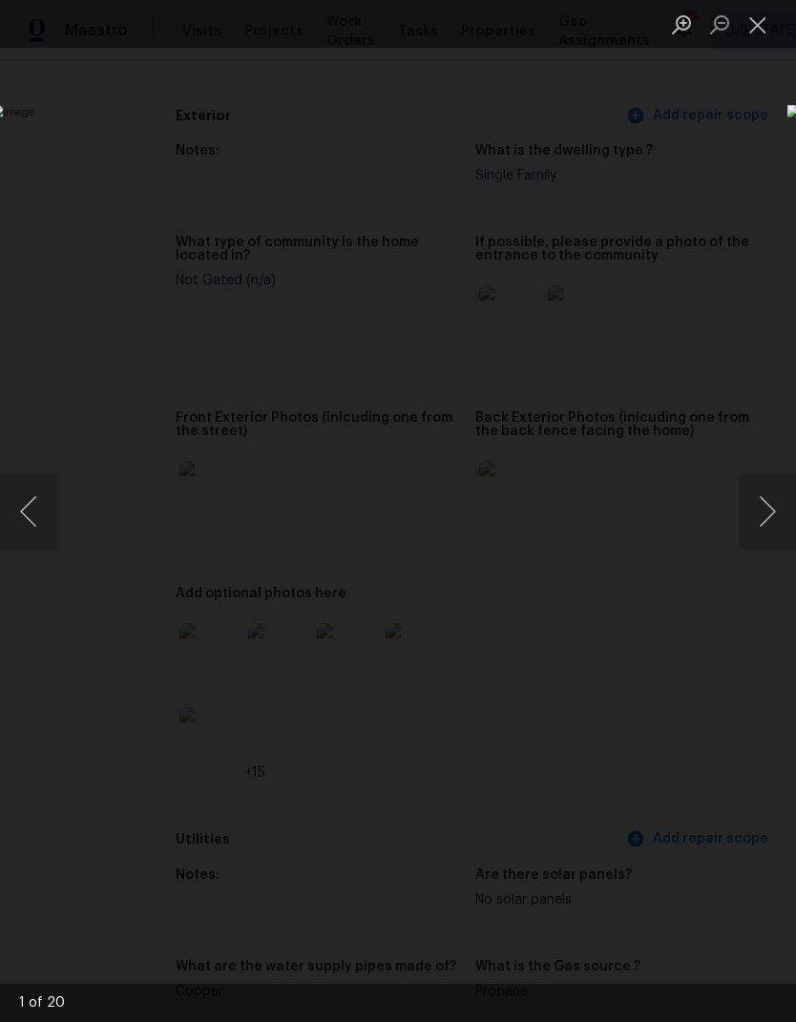
click at [750, 536] on button "Next image" at bounding box center [766, 511] width 57 height 76
click at [765, 31] on button "Close lightbox" at bounding box center [757, 24] width 38 height 33
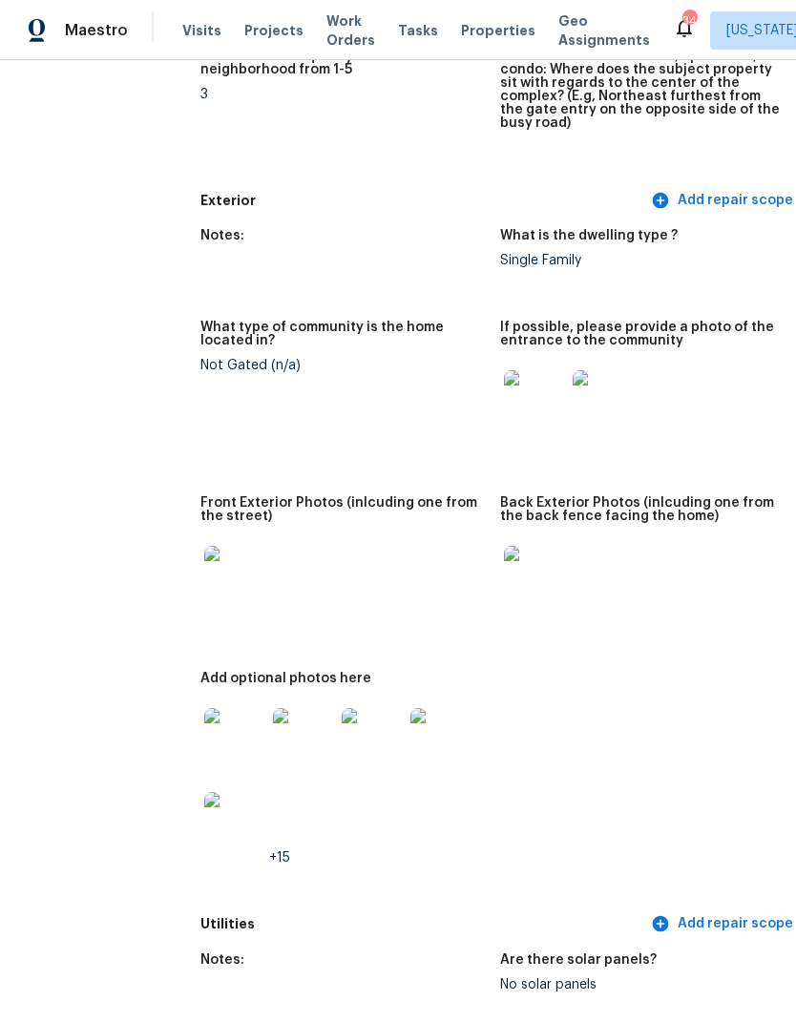
scroll to position [671, 32]
click at [505, 566] on img at bounding box center [534, 577] width 61 height 61
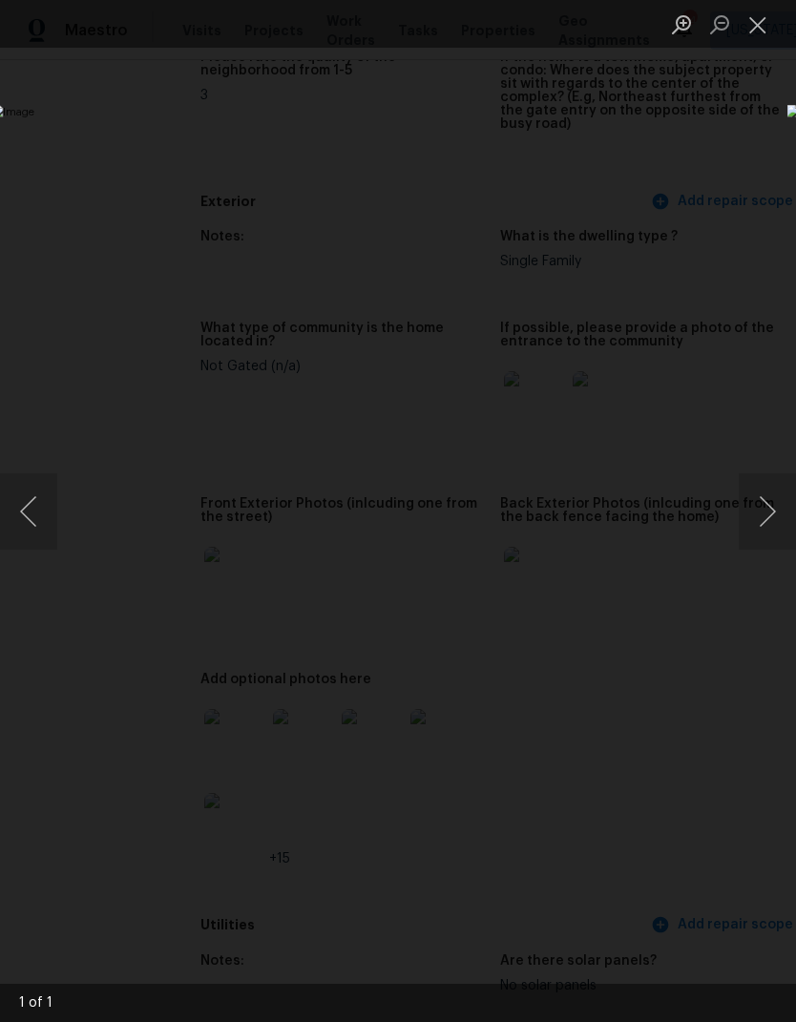
click at [760, 11] on button "Close lightbox" at bounding box center [757, 24] width 38 height 33
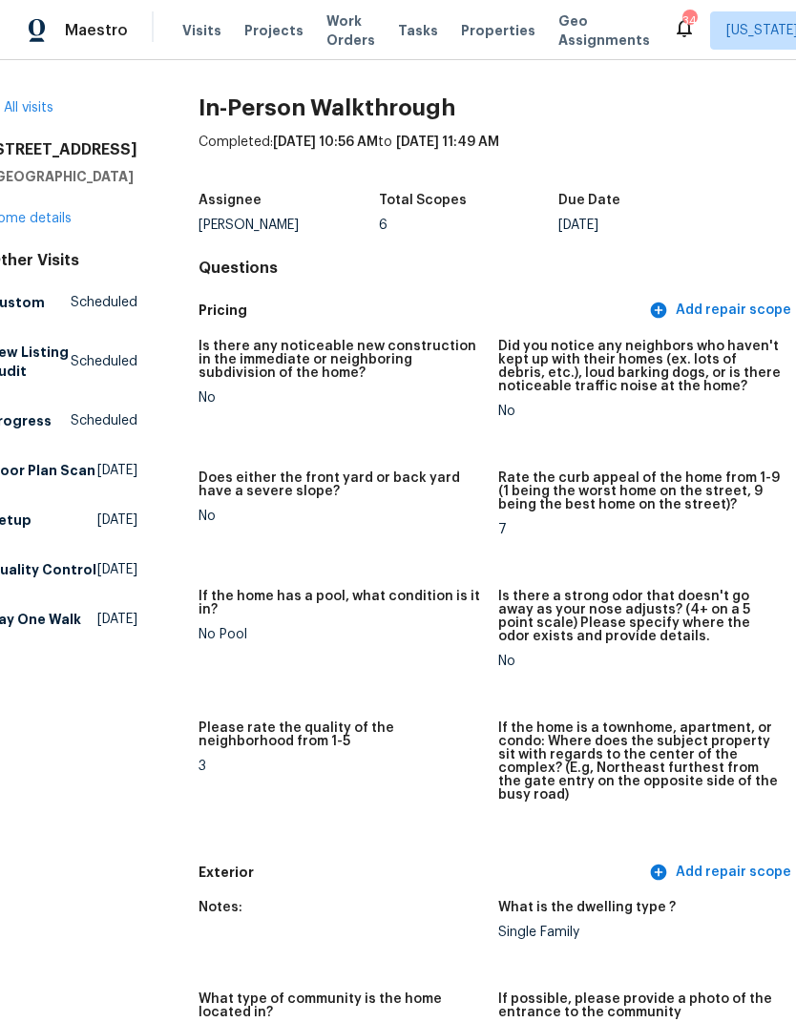
scroll to position [0, 33]
